Goal: Information Seeking & Learning: Understand process/instructions

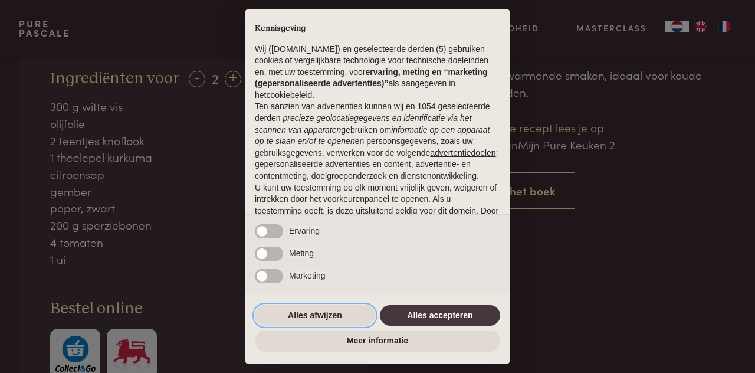
click at [322, 315] on button "Alles afwijzen" at bounding box center [315, 315] width 120 height 21
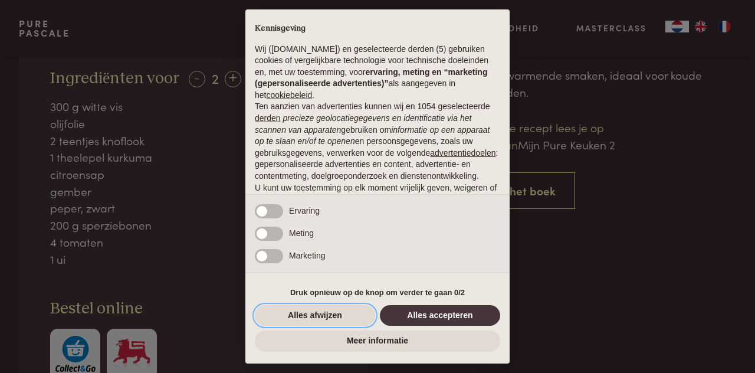
scroll to position [90, 0]
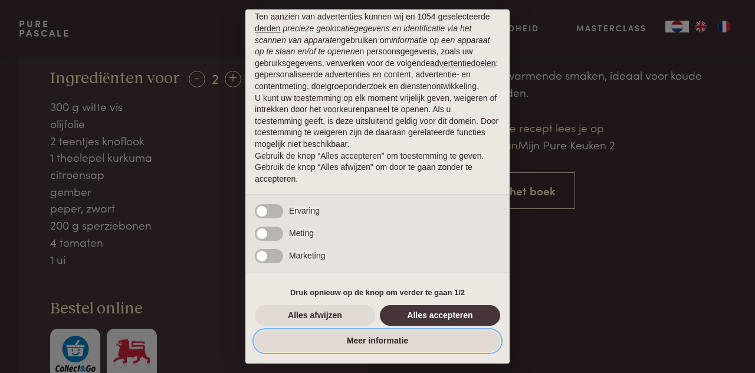
click at [380, 337] on button "Meer informatie" at bounding box center [377, 340] width 245 height 21
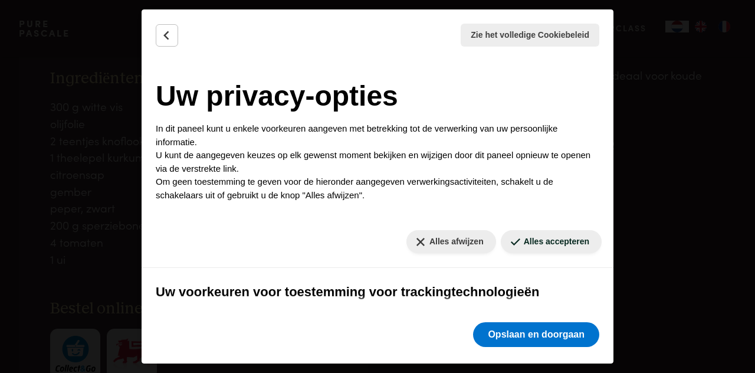
click at [429, 230] on button "Alles afwijzen" at bounding box center [451, 241] width 90 height 23
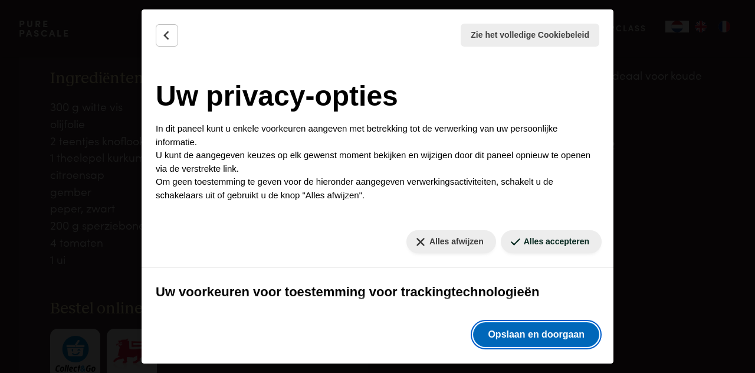
click at [512, 333] on button "Opslaan en doorgaan" at bounding box center [536, 334] width 126 height 25
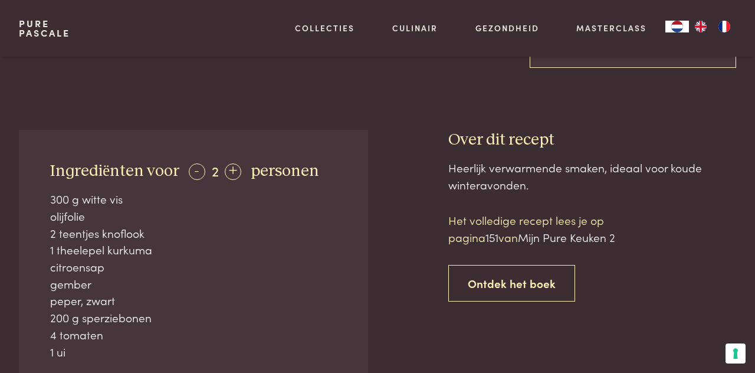
scroll to position [372, 0]
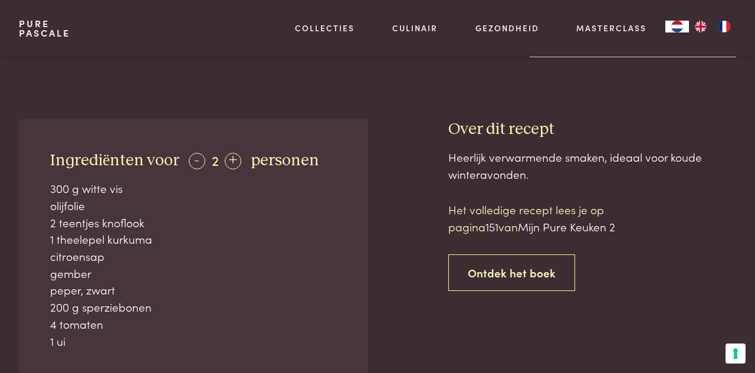
click at [497, 218] on span "151" at bounding box center [491, 226] width 13 height 16
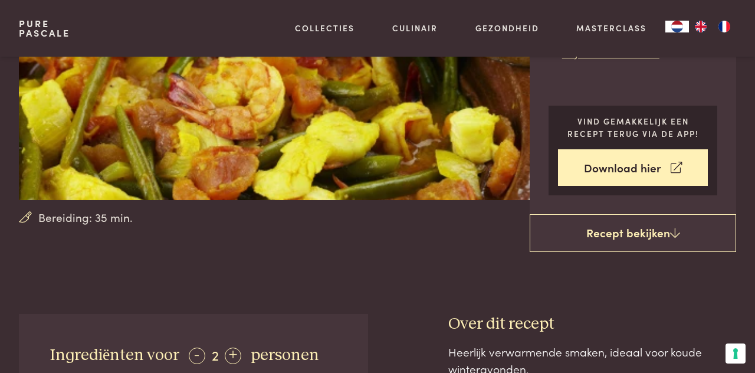
click at [641, 214] on link "Recept bekijken" at bounding box center [633, 233] width 206 height 38
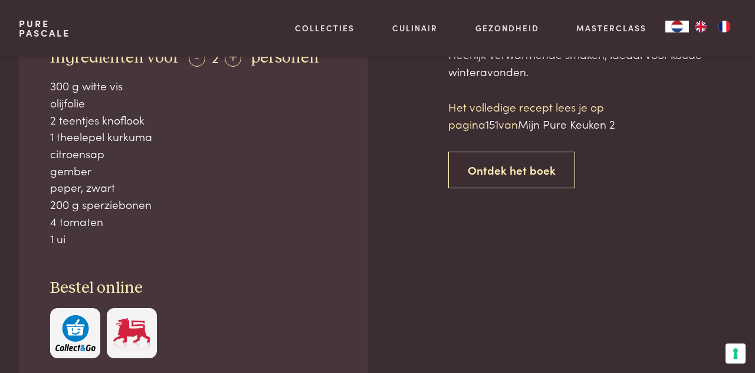
scroll to position [474, 0]
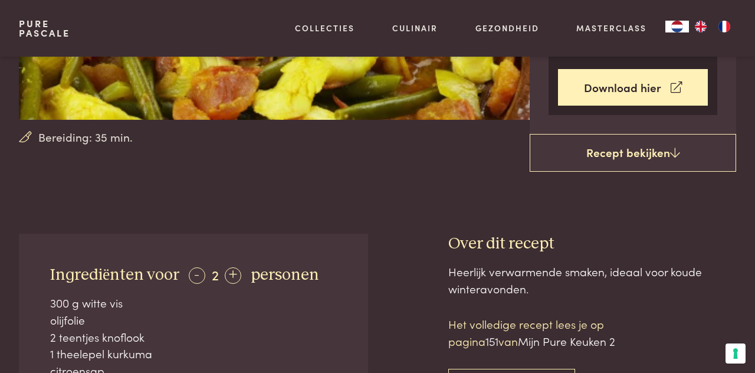
scroll to position [257, 0]
click at [677, 147] on icon at bounding box center [675, 152] width 10 height 11
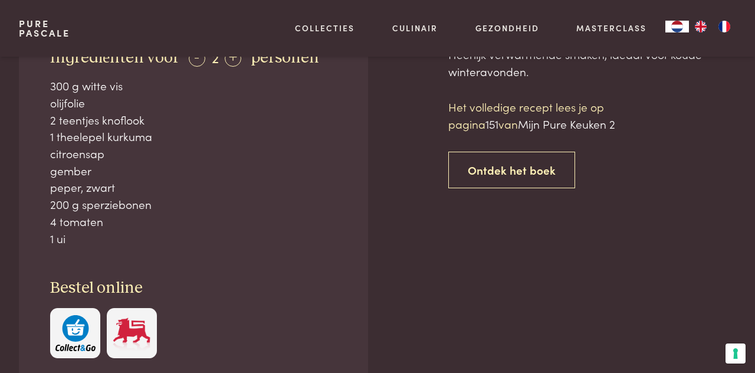
scroll to position [474, 0]
click at [544, 158] on link "Ontdek het boek" at bounding box center [511, 170] width 127 height 37
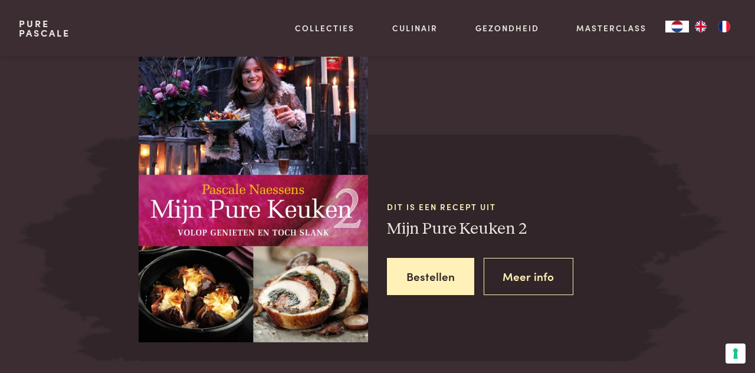
scroll to position [1052, 0]
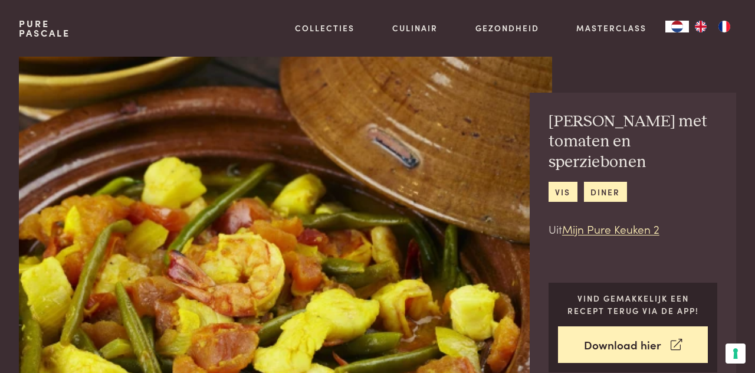
scroll to position [5, 0]
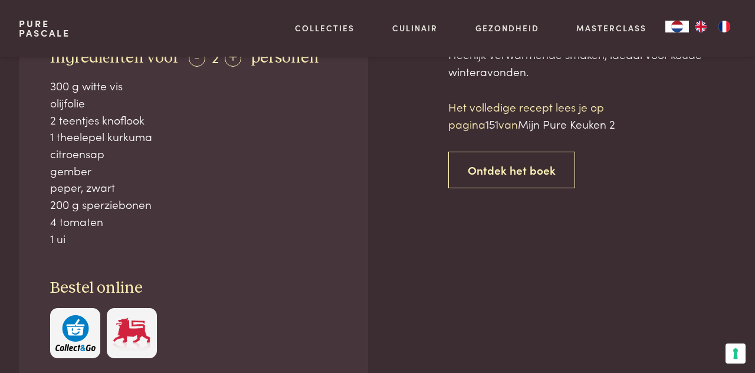
scroll to position [474, 0]
click at [491, 116] on span "151" at bounding box center [491, 124] width 13 height 16
click at [535, 158] on link "Ontdek het boek" at bounding box center [511, 170] width 127 height 37
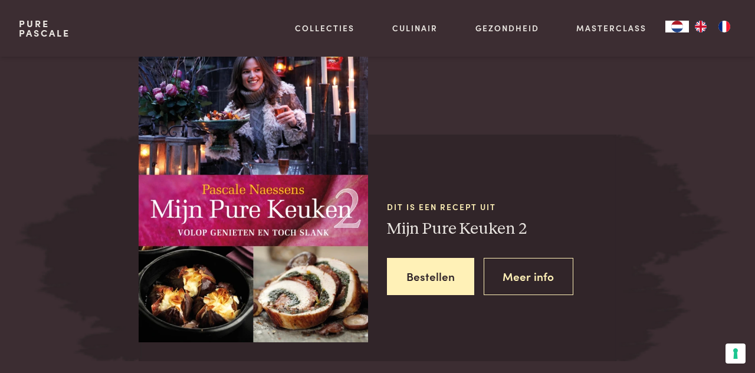
scroll to position [1052, 0]
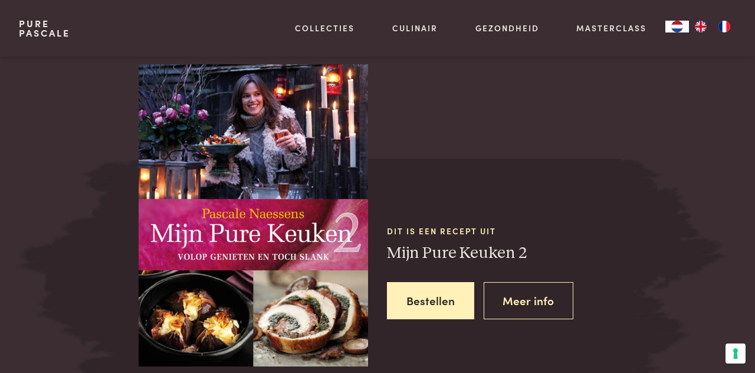
scroll to position [474, 0]
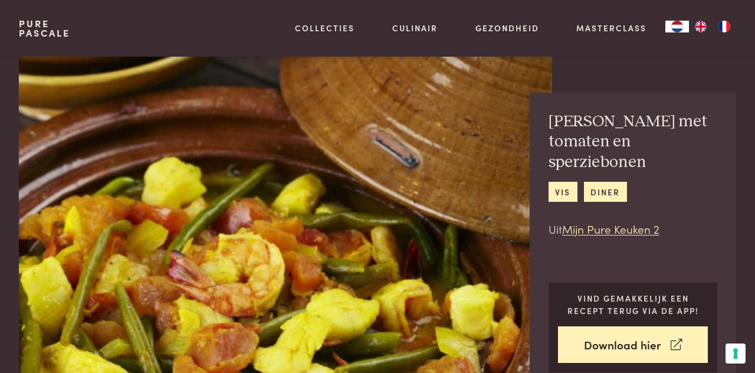
scroll to position [1052, 0]
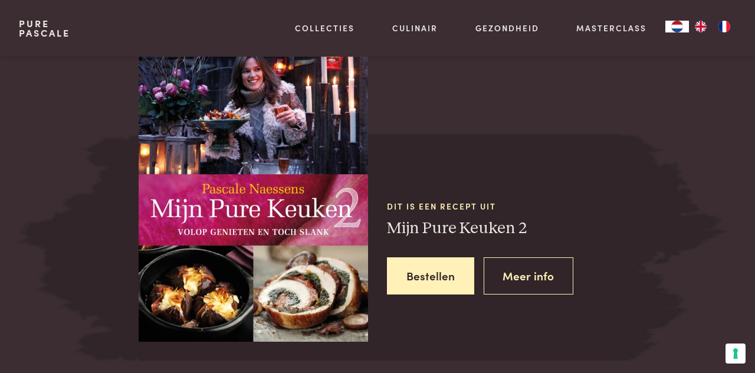
scroll to position [474, 0]
